Goal: Information Seeking & Learning: Learn about a topic

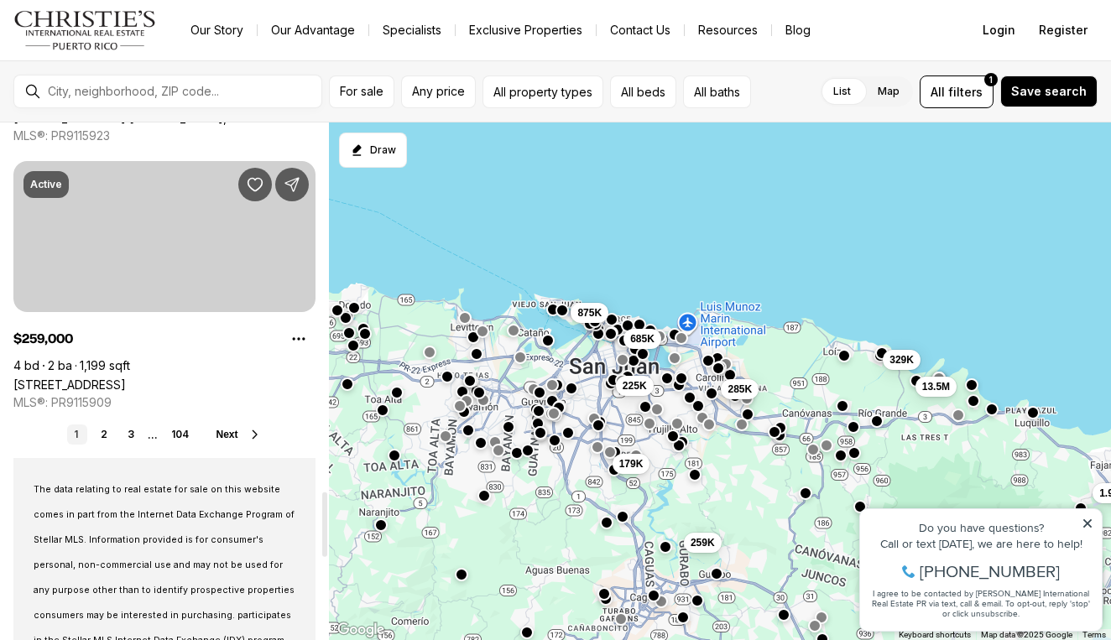
scroll to position [2966, 0]
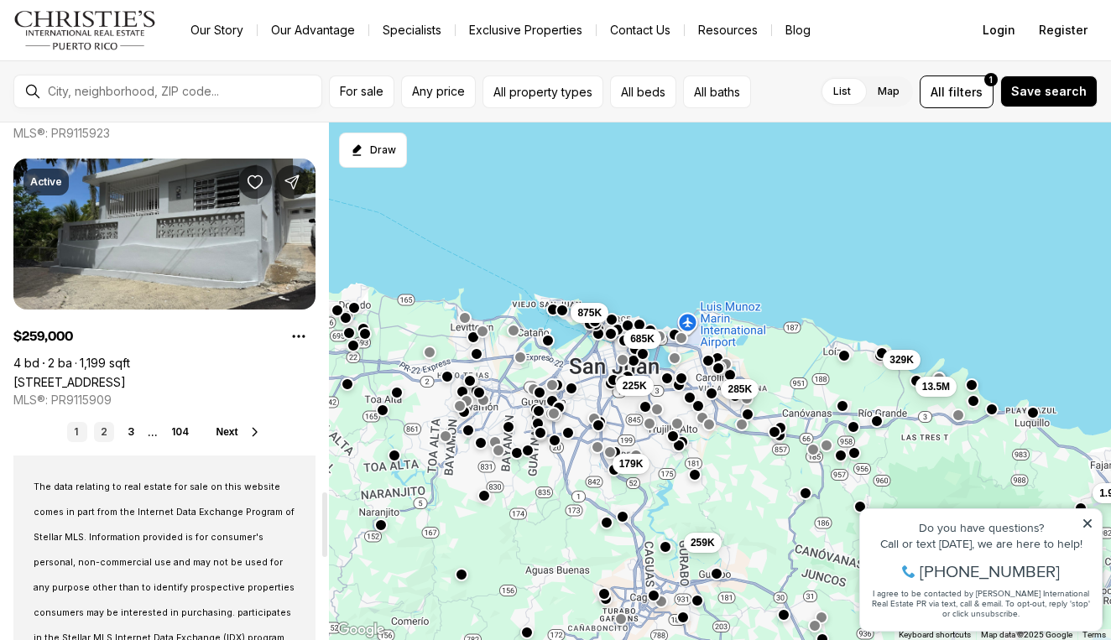
click at [104, 435] on link "2" at bounding box center [104, 432] width 20 height 20
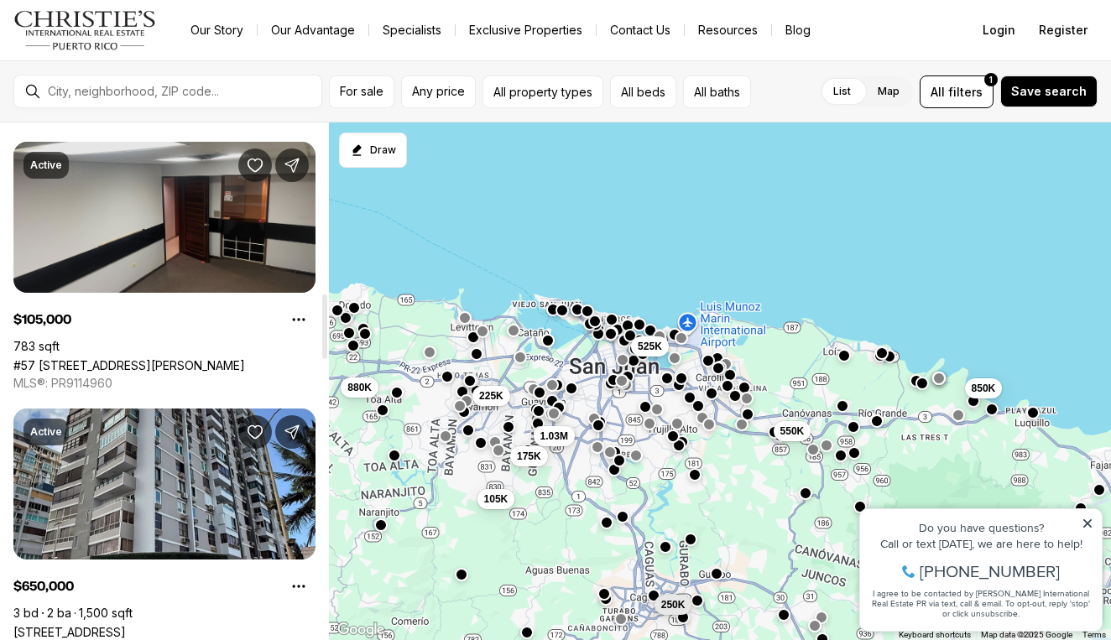
scroll to position [1363, 0]
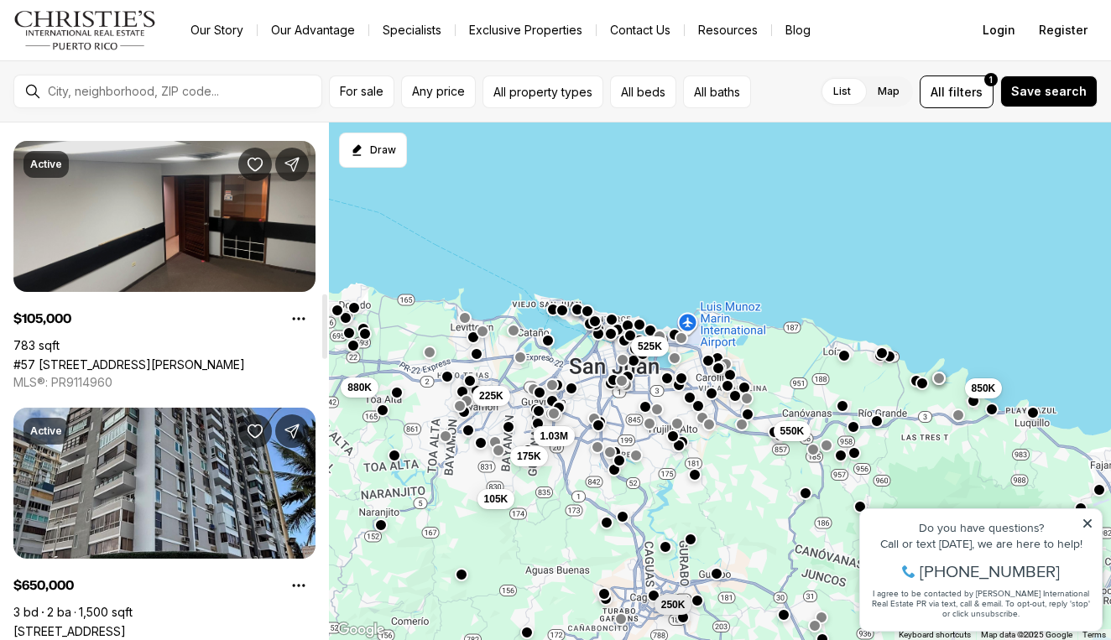
click at [149, 358] on link "#57 [STREET_ADDRESS][PERSON_NAME]" at bounding box center [129, 365] width 232 height 14
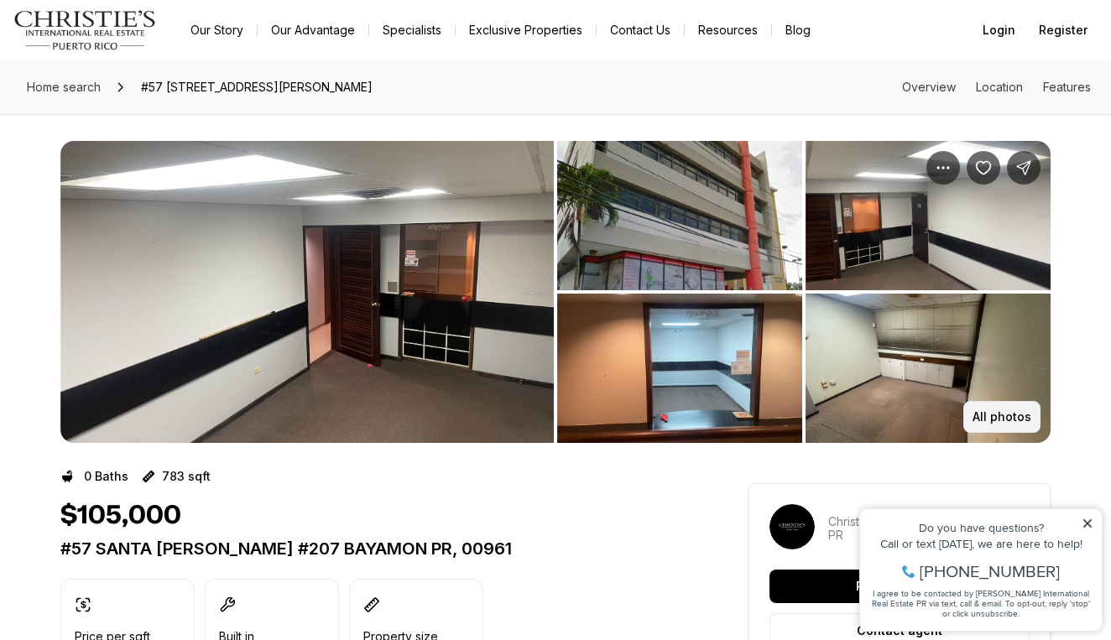
click at [1014, 416] on p "All photos" at bounding box center [1002, 416] width 59 height 13
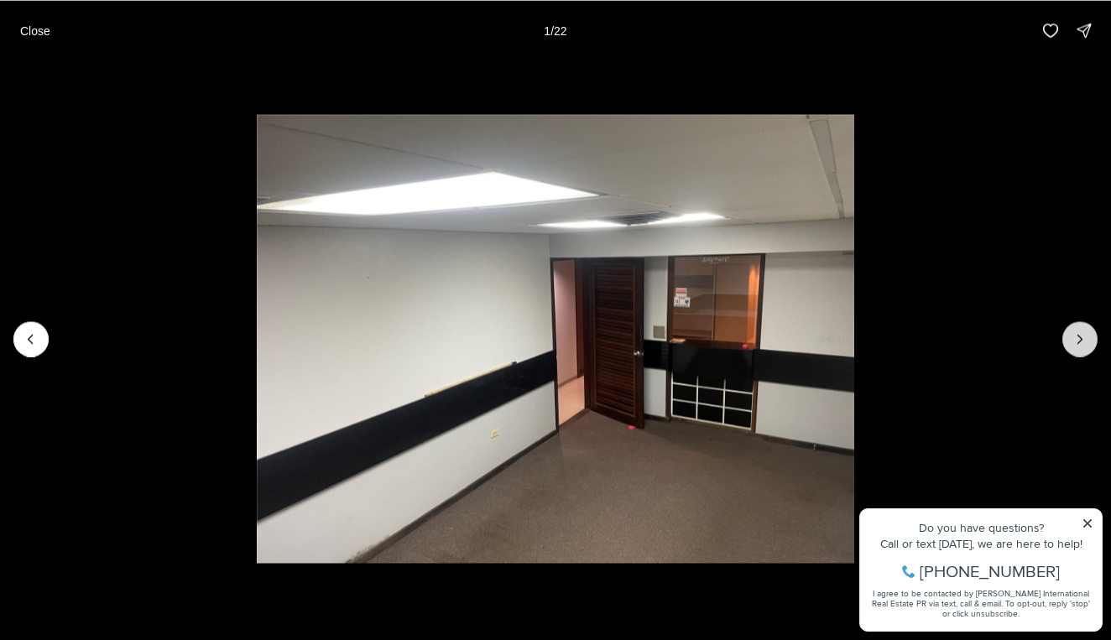
click at [1075, 322] on button "Next slide" at bounding box center [1080, 339] width 35 height 35
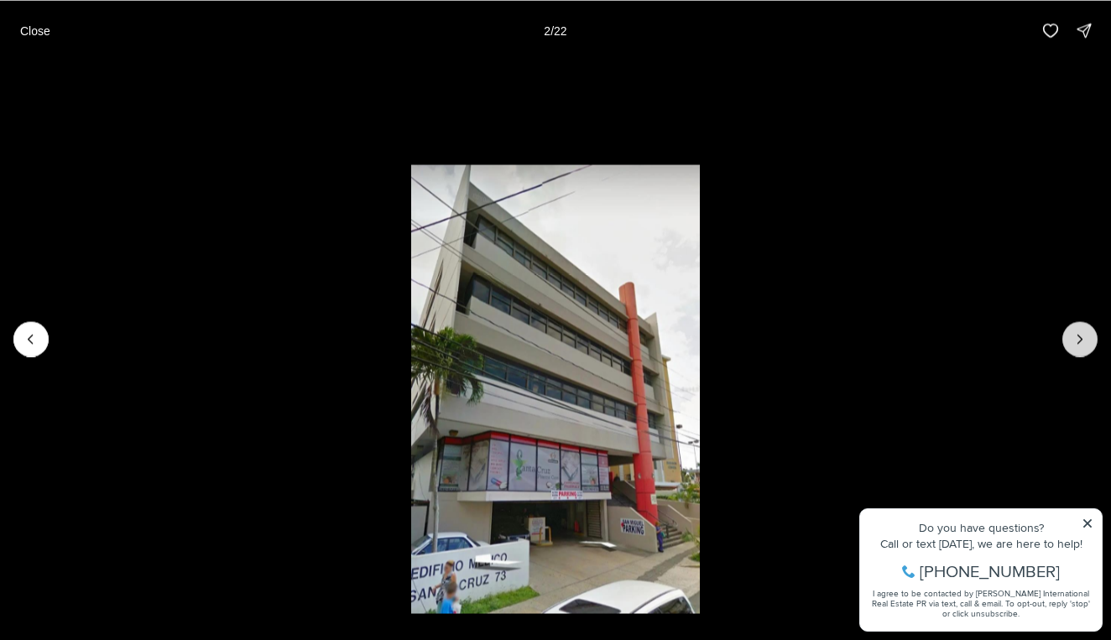
click at [1075, 322] on button "Next slide" at bounding box center [1080, 339] width 35 height 35
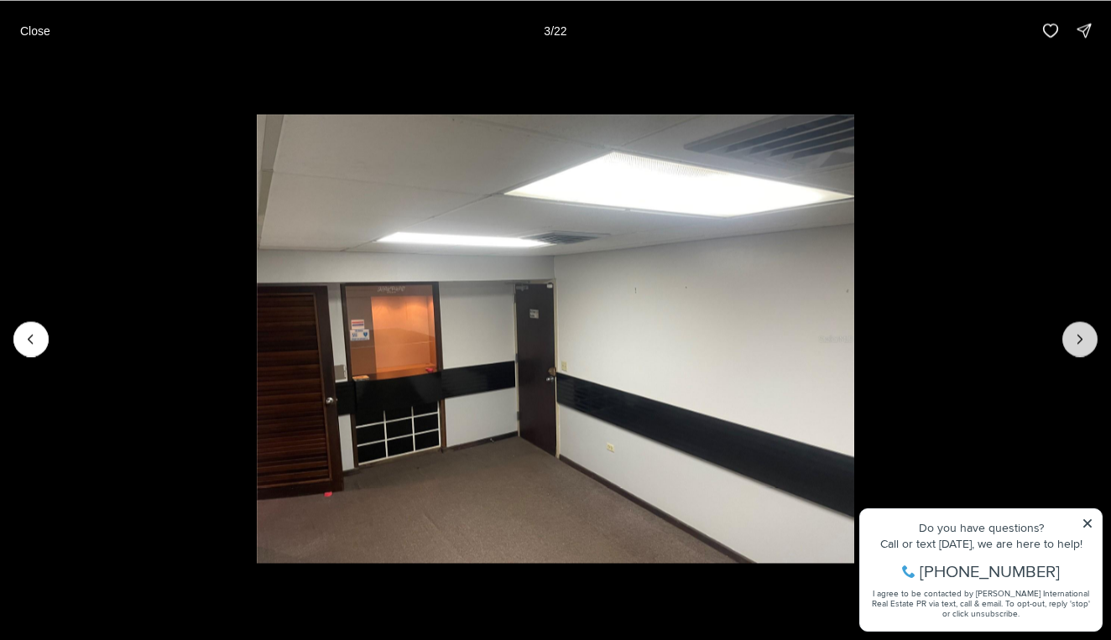
click at [1075, 322] on button "Next slide" at bounding box center [1080, 339] width 35 height 35
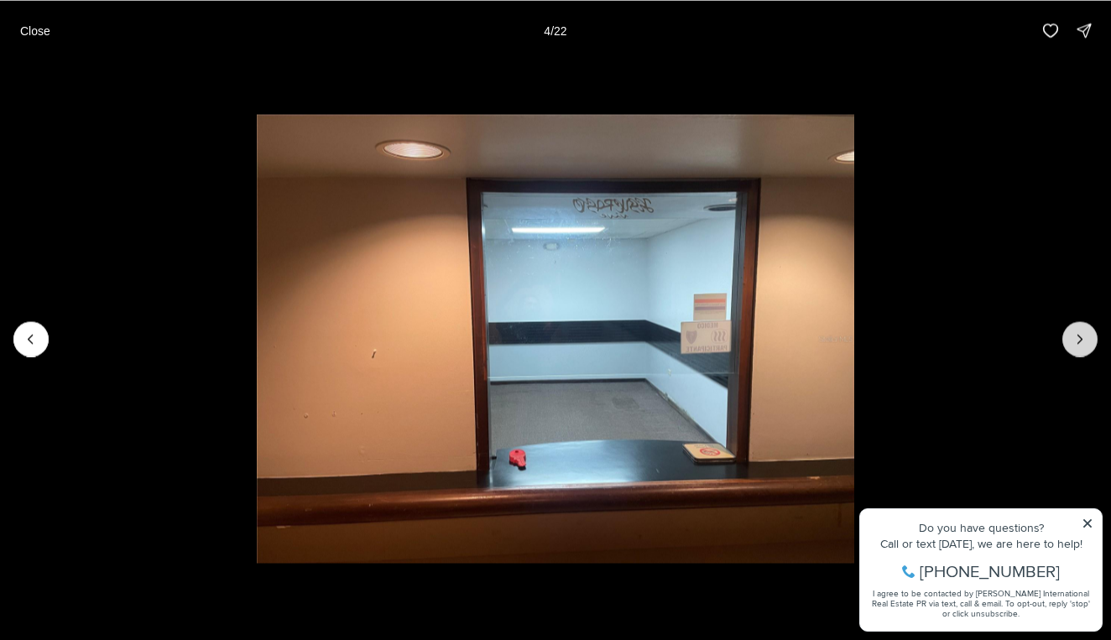
click at [1076, 324] on button "Next slide" at bounding box center [1080, 339] width 35 height 35
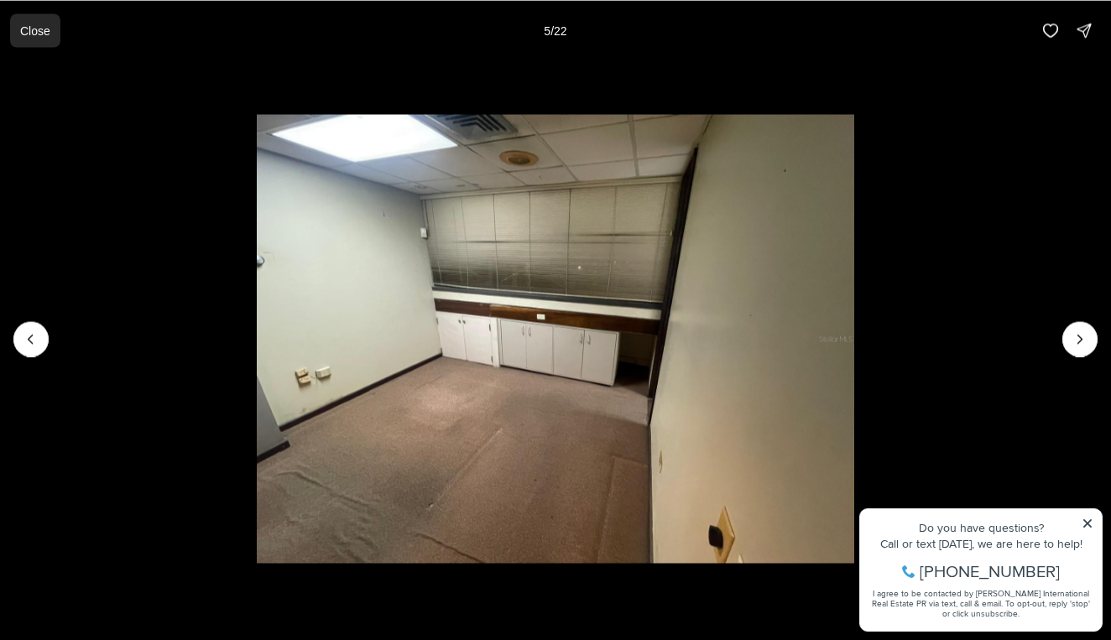
click at [39, 30] on p "Close" at bounding box center [35, 30] width 30 height 13
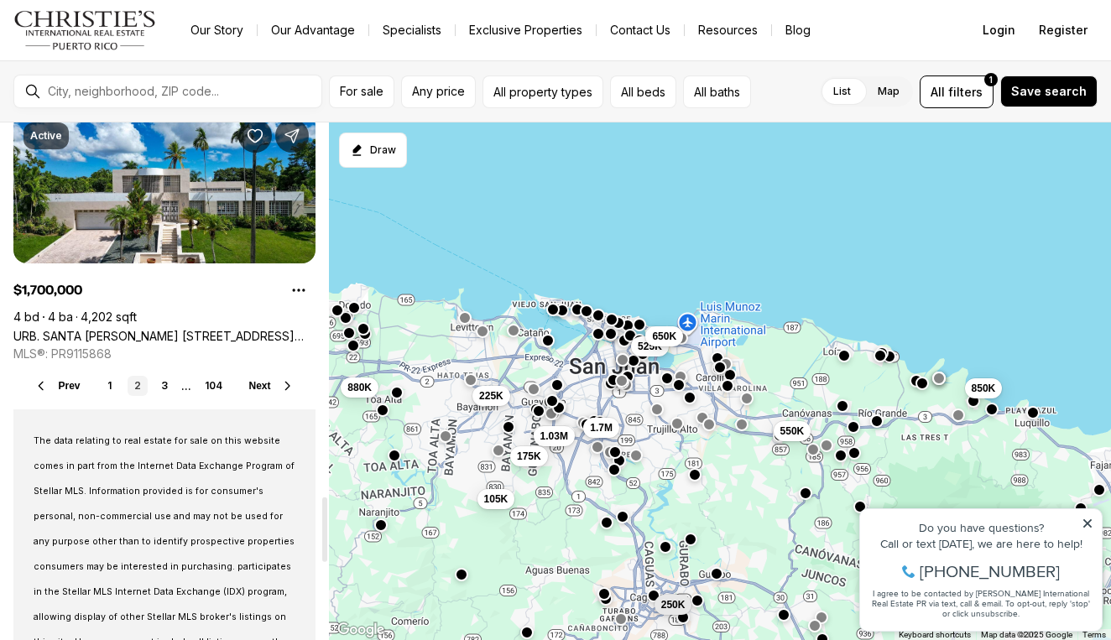
scroll to position [2990, 0]
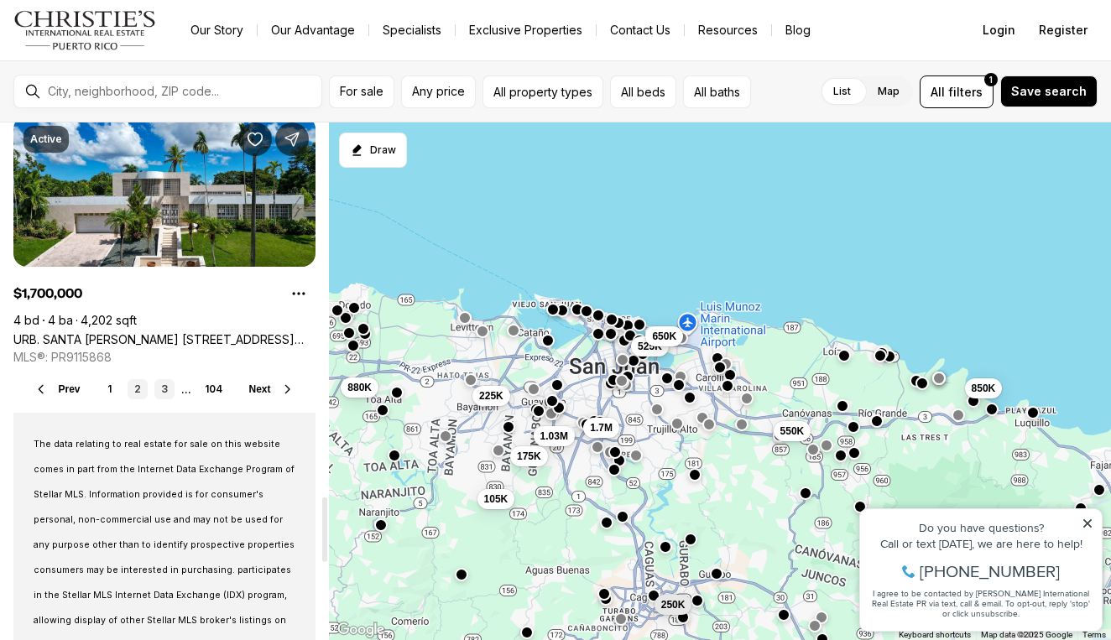
click at [166, 390] on link "3" at bounding box center [164, 389] width 20 height 20
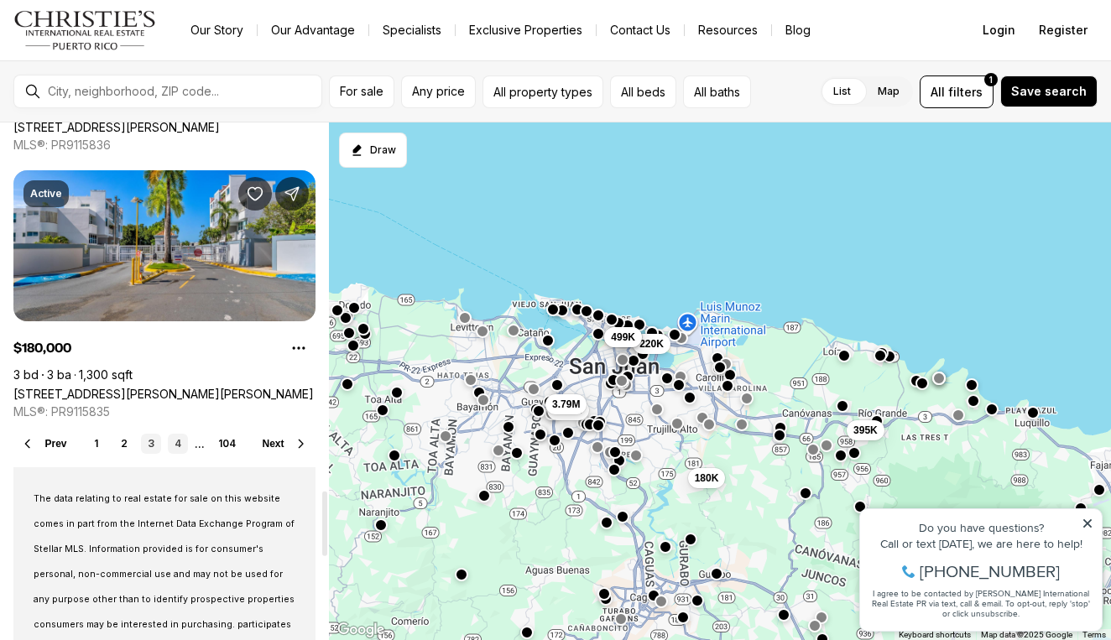
scroll to position [2952, 0]
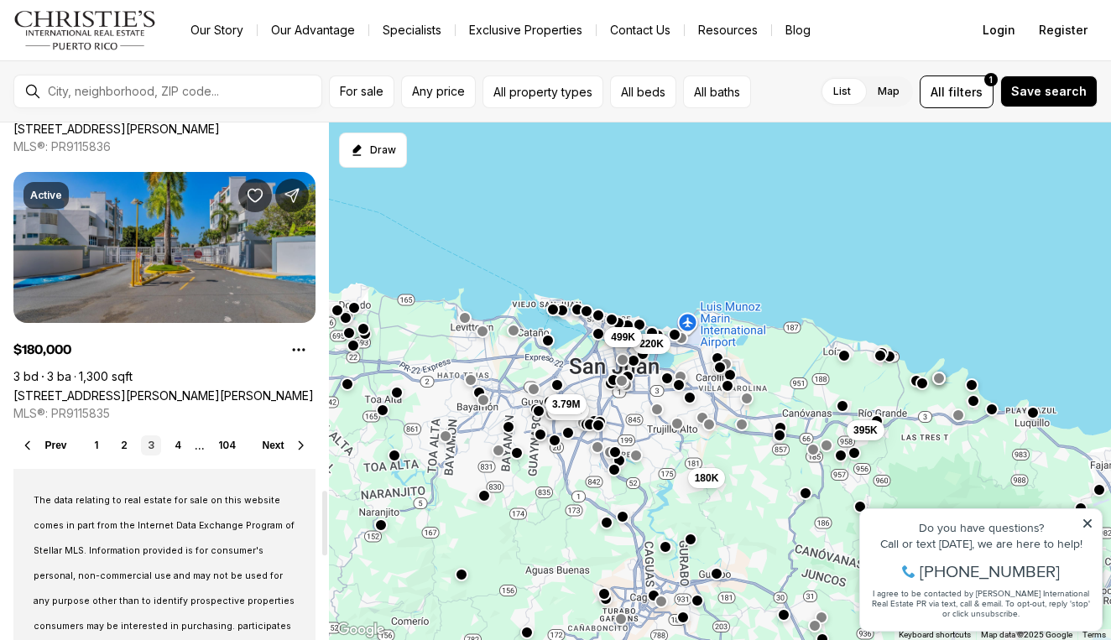
click at [172, 389] on link "[STREET_ADDRESS][PERSON_NAME][PERSON_NAME]" at bounding box center [163, 396] width 301 height 14
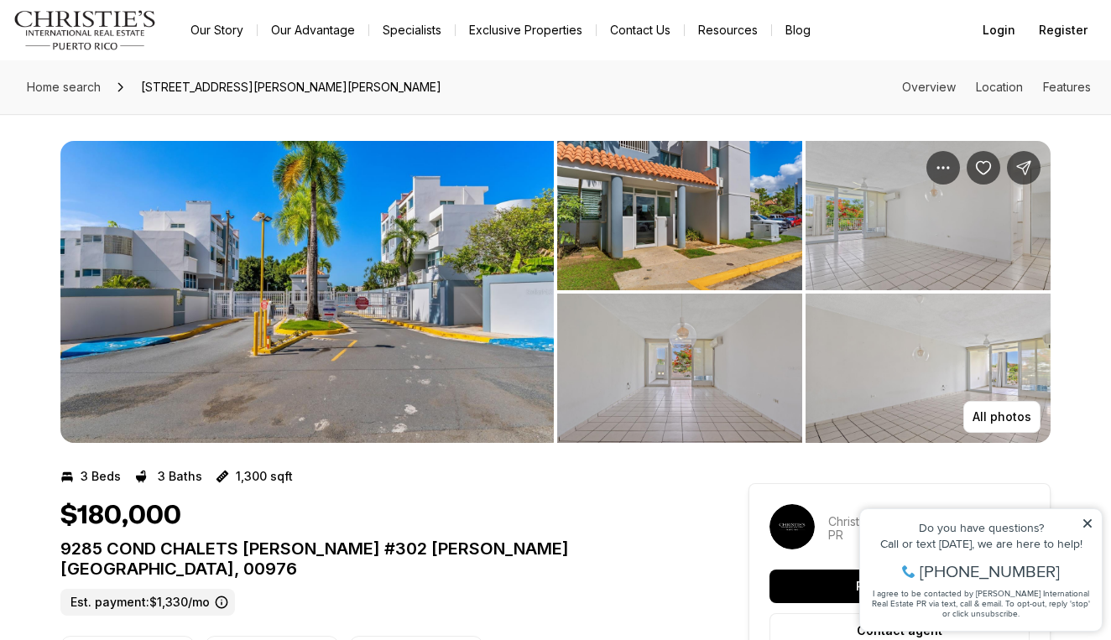
click at [727, 222] on img "View image gallery" at bounding box center [679, 215] width 245 height 149
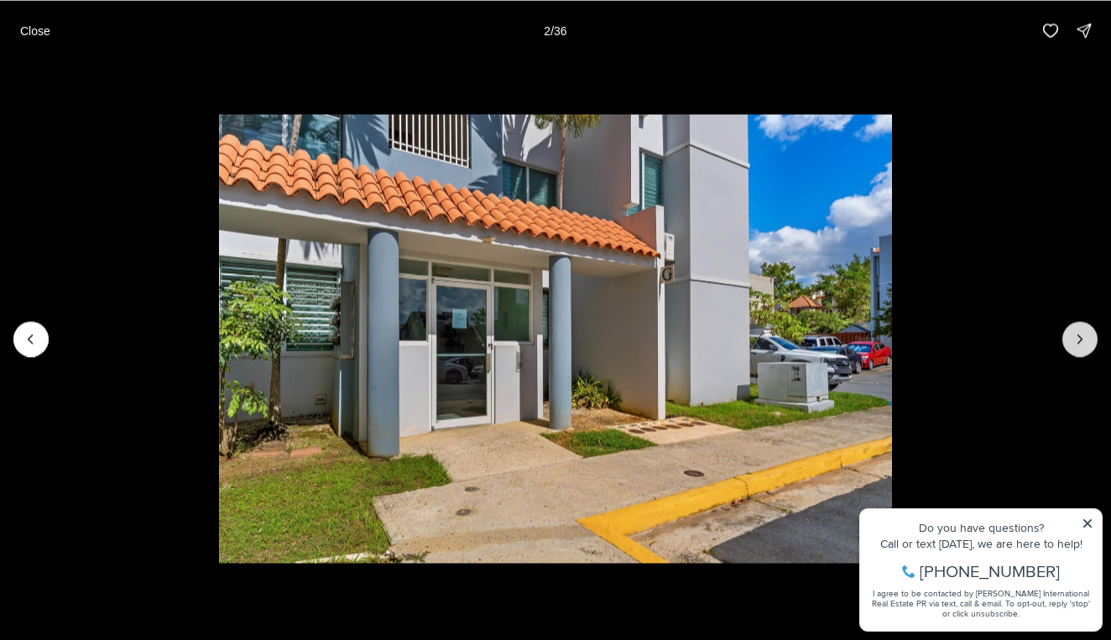
click at [1084, 344] on icon "Next slide" at bounding box center [1080, 339] width 17 height 17
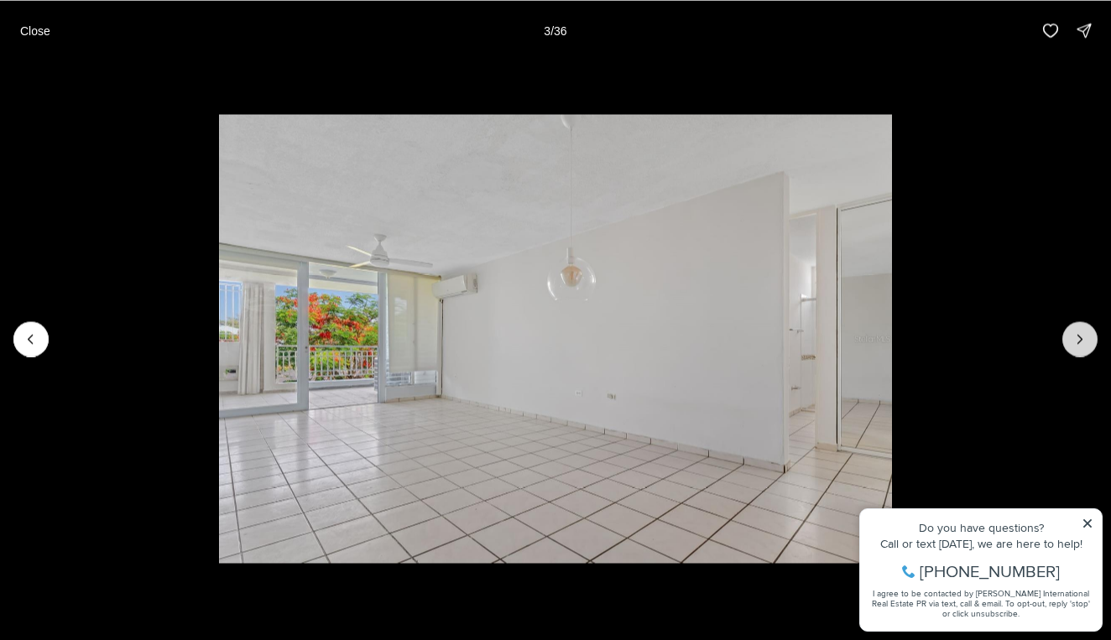
click at [1084, 344] on icon "Next slide" at bounding box center [1080, 339] width 17 height 17
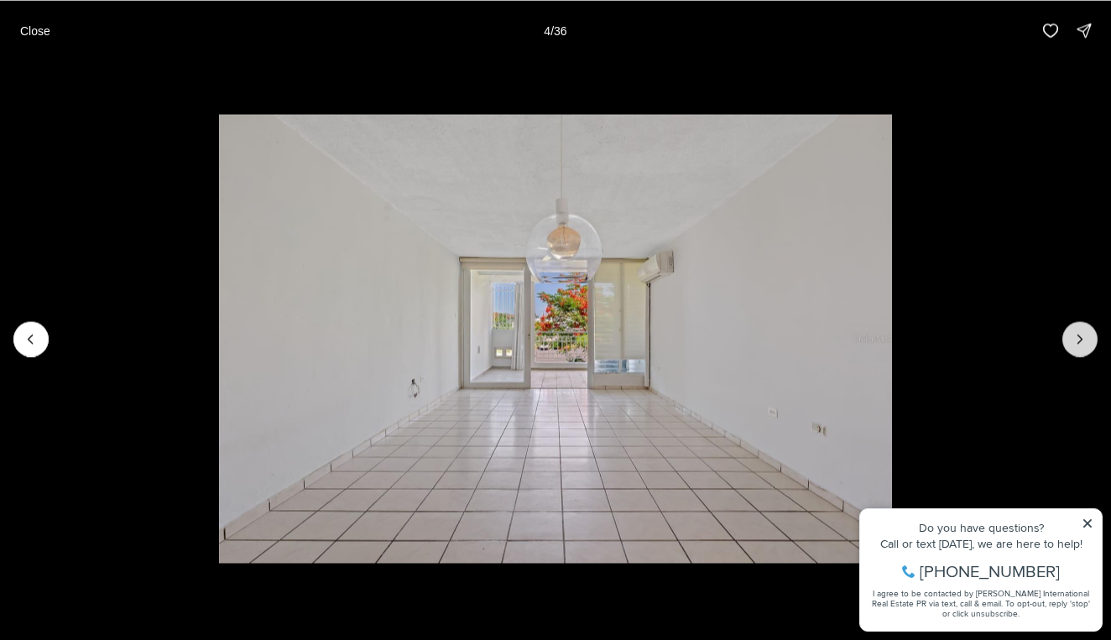
click at [1084, 344] on icon "Next slide" at bounding box center [1080, 339] width 17 height 17
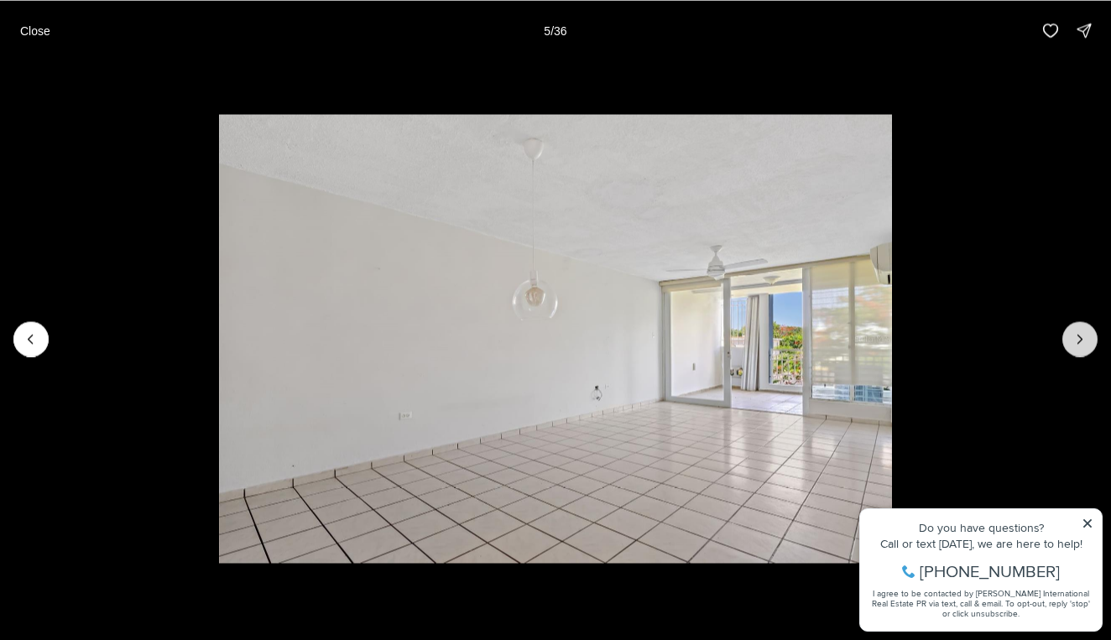
click at [1084, 344] on icon "Next slide" at bounding box center [1080, 339] width 17 height 17
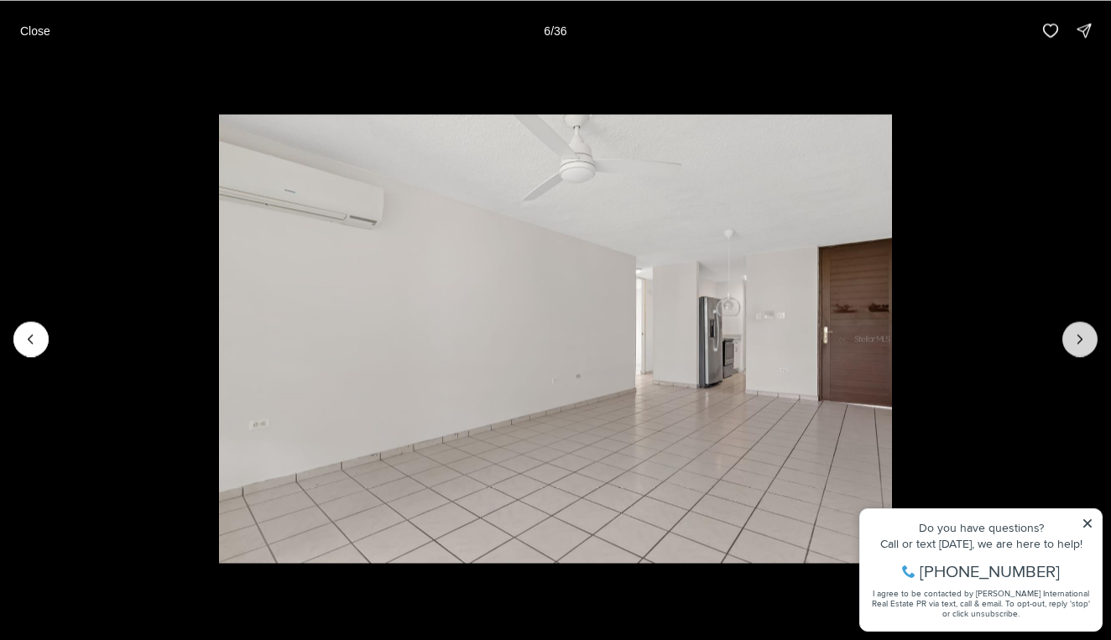
click at [1084, 344] on icon "Next slide" at bounding box center [1080, 339] width 17 height 17
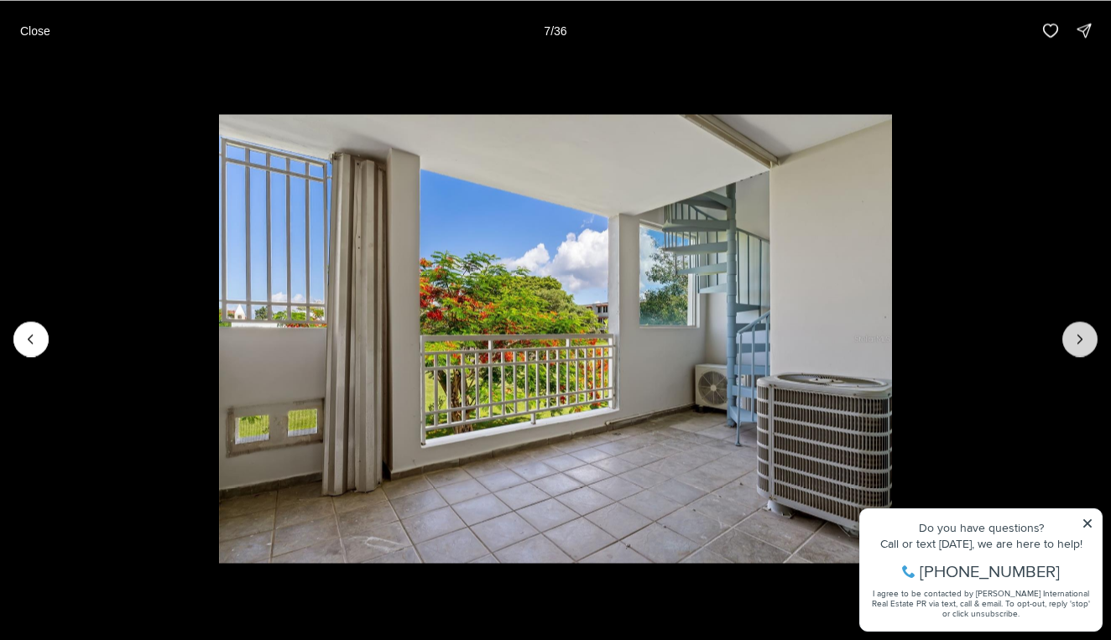
click at [1084, 344] on icon "Next slide" at bounding box center [1080, 339] width 17 height 17
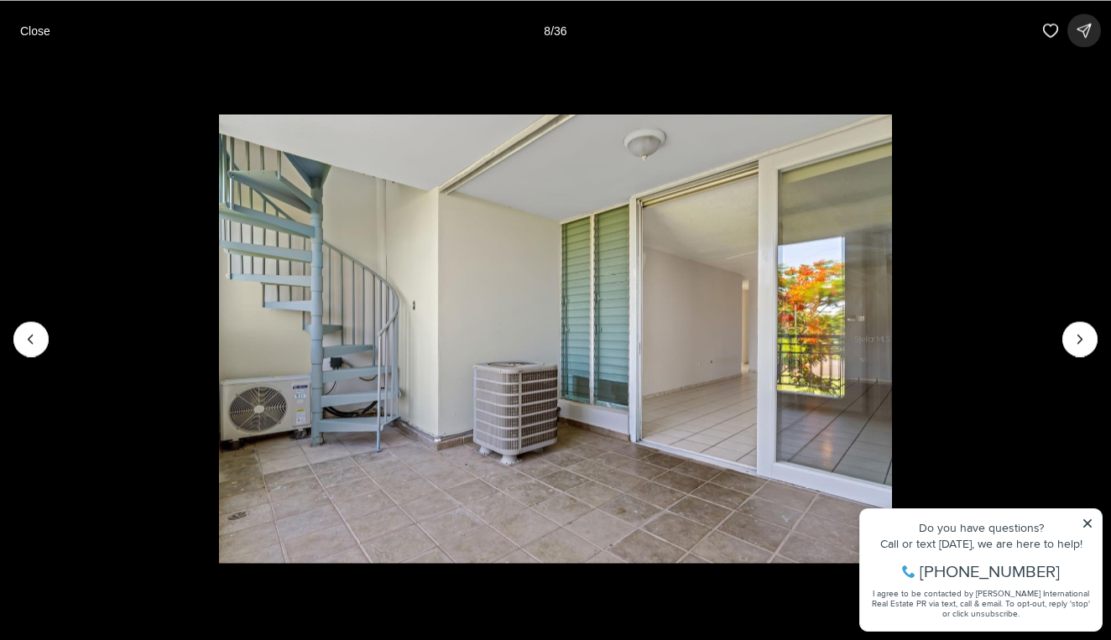
click at [1090, 36] on icon "button" at bounding box center [1084, 30] width 17 height 17
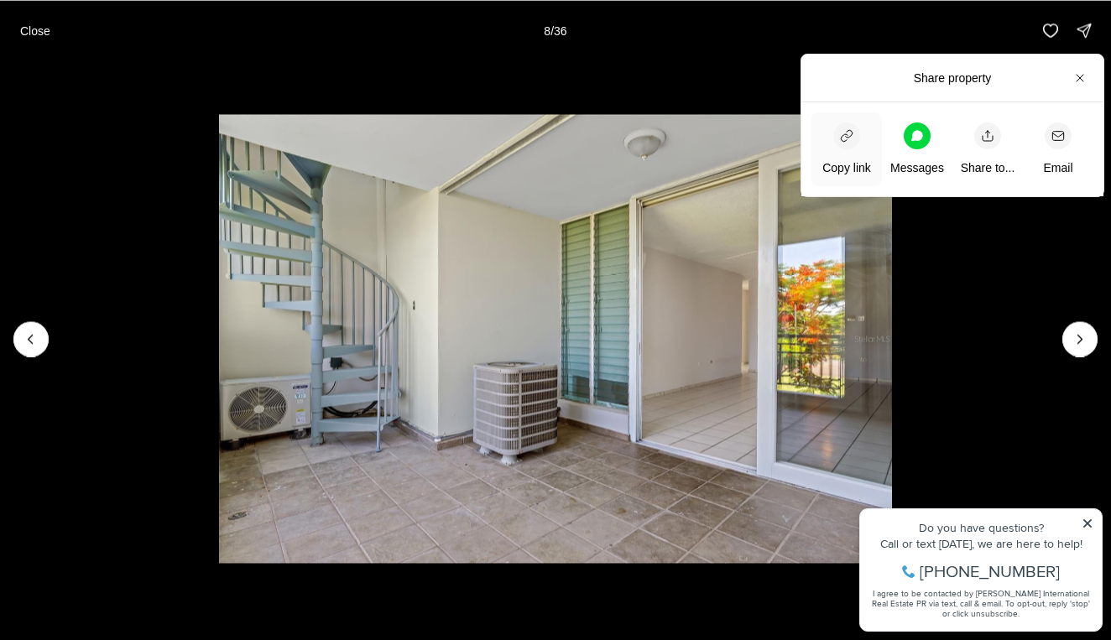
click at [835, 150] on span "Copy link" at bounding box center [847, 150] width 49 height 54
